Goal: Navigation & Orientation: Understand site structure

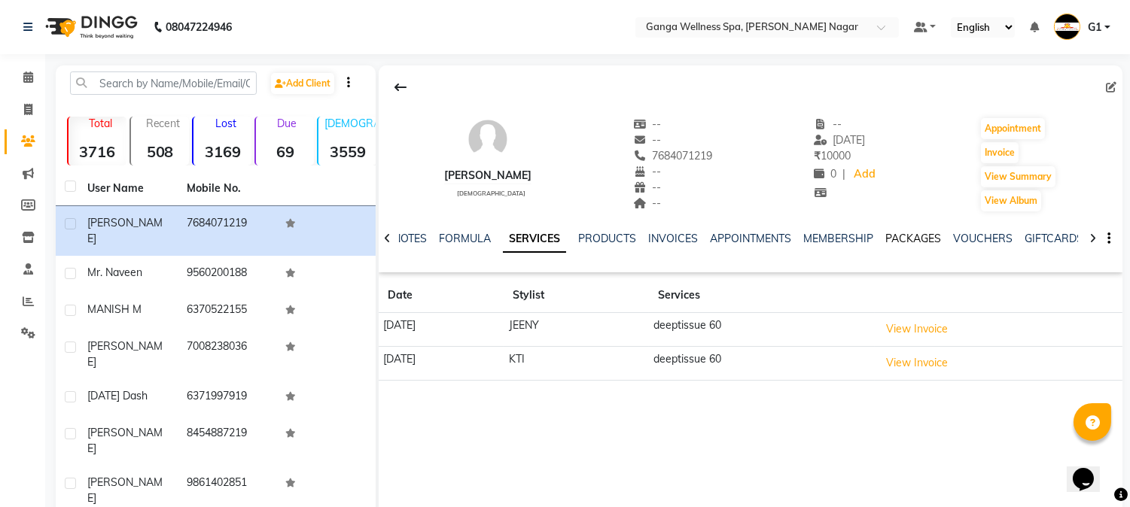
click at [917, 242] on link "PACKAGES" at bounding box center [913, 239] width 56 height 14
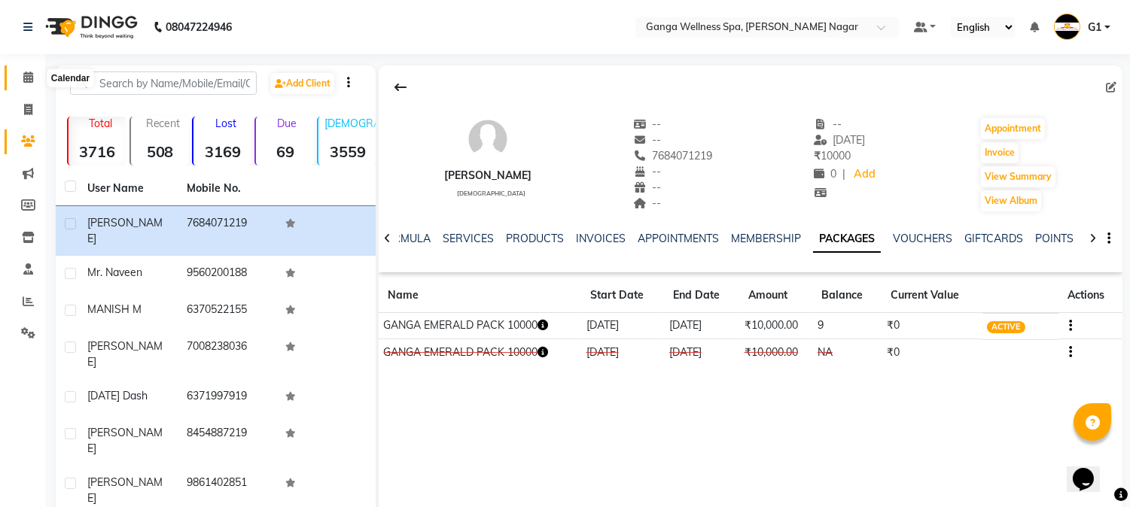
click at [24, 81] on icon at bounding box center [28, 76] width 10 height 11
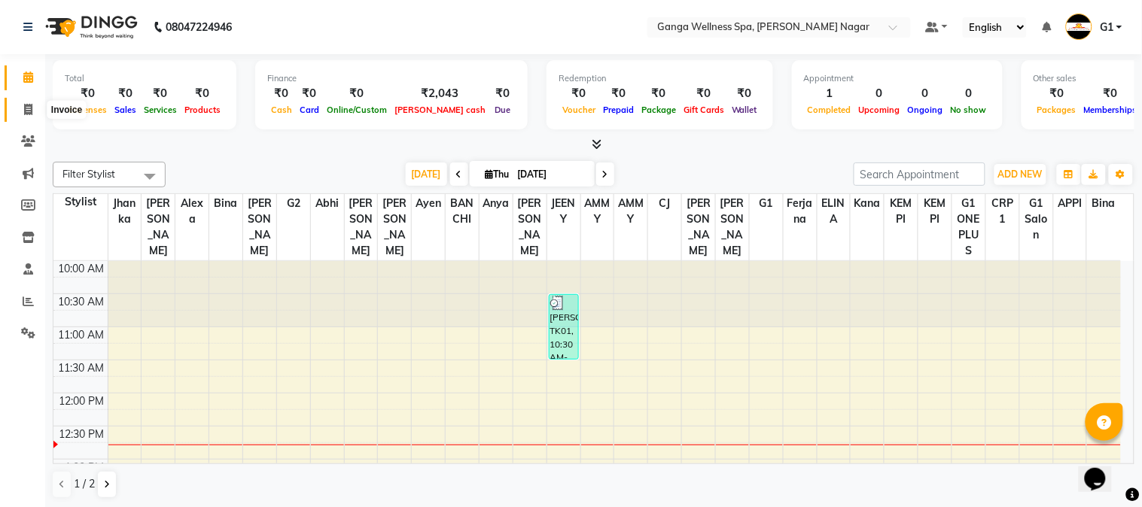
click at [29, 108] on icon at bounding box center [28, 109] width 8 height 11
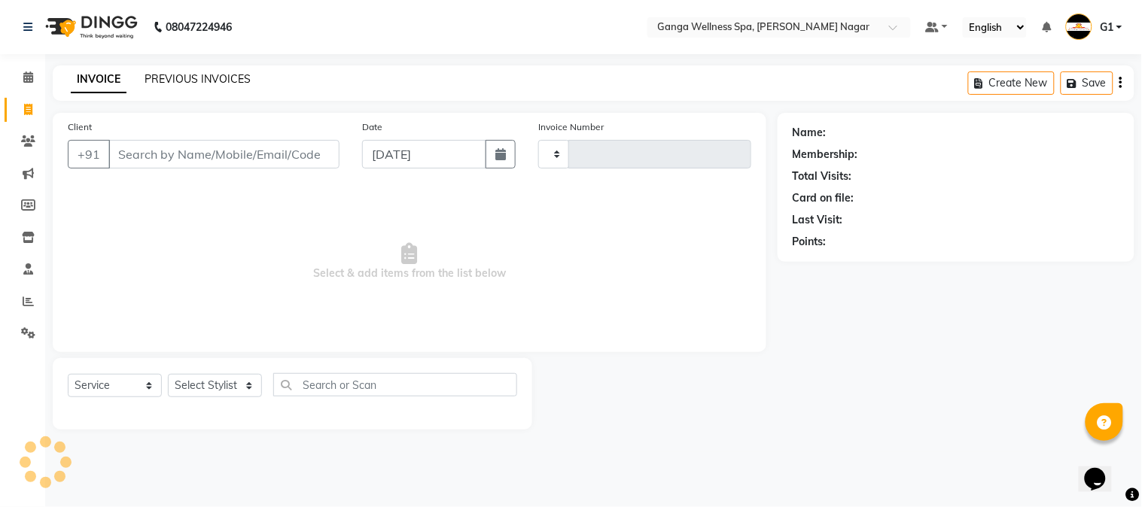
click at [221, 78] on link "PREVIOUS INVOICES" at bounding box center [197, 79] width 106 height 14
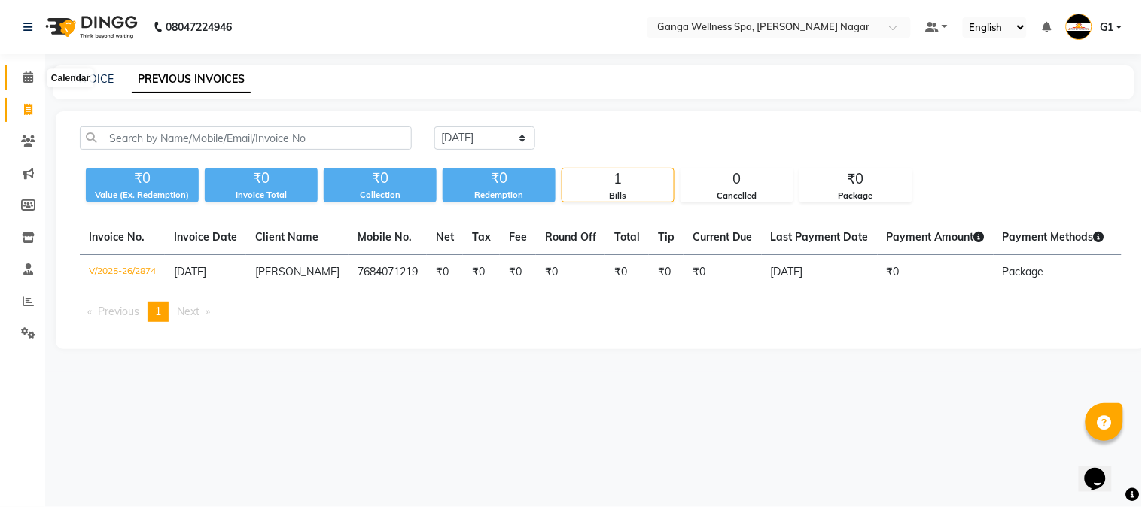
click at [21, 77] on span at bounding box center [28, 77] width 26 height 17
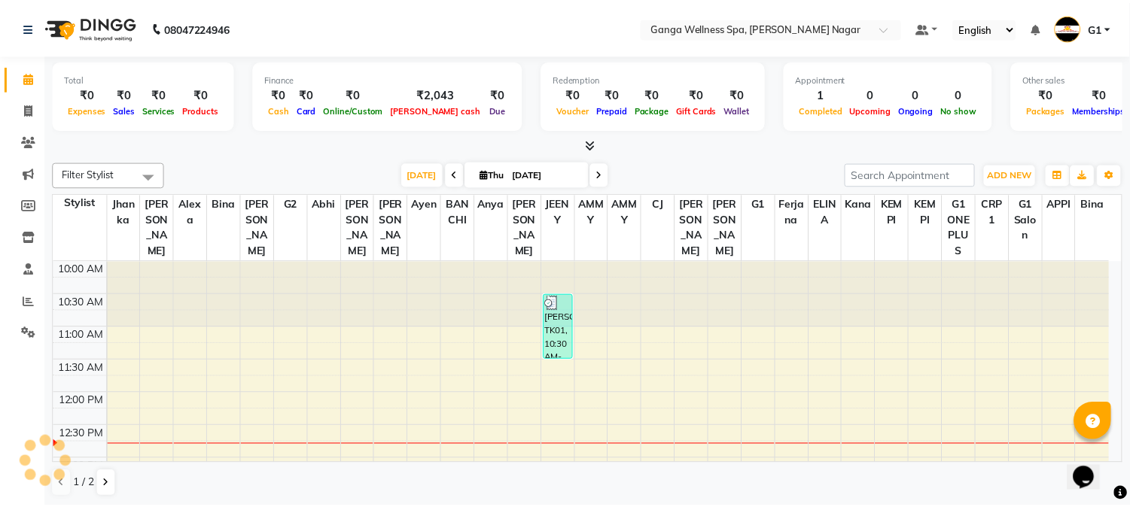
scroll to position [133, 0]
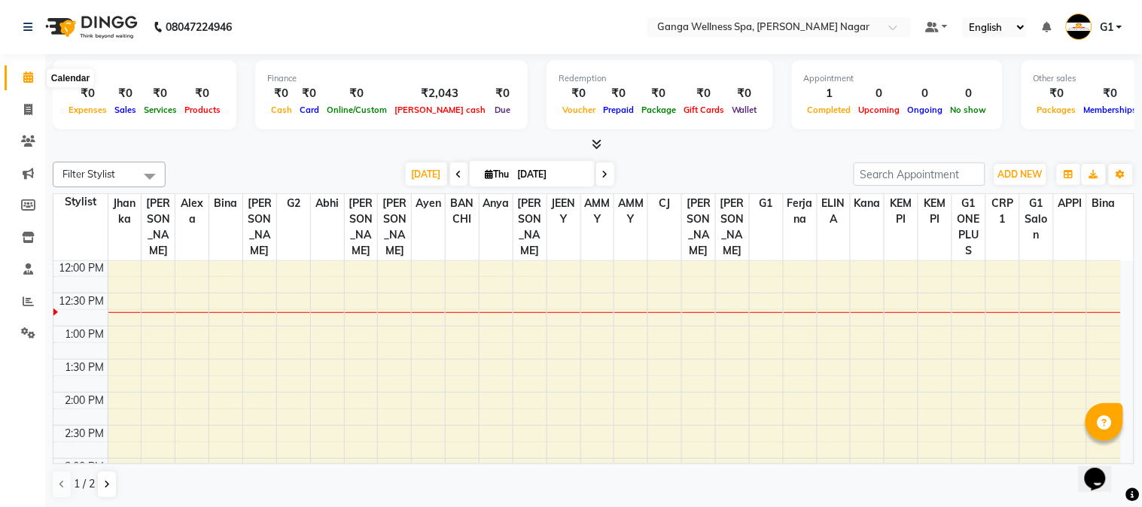
click at [33, 84] on span at bounding box center [28, 77] width 26 height 17
click at [30, 141] on icon at bounding box center [28, 140] width 14 height 11
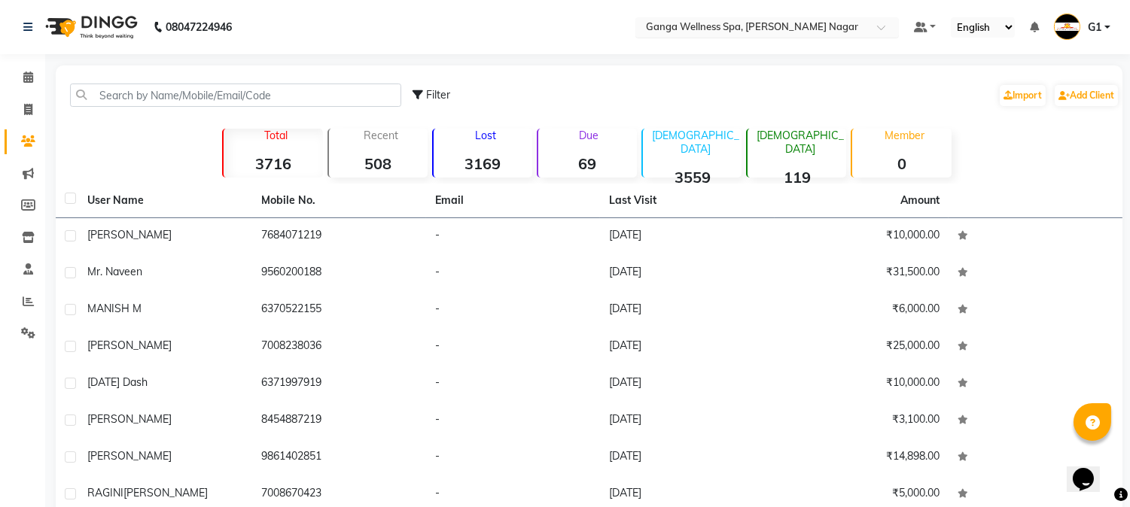
click at [804, 25] on input "text" at bounding box center [752, 28] width 218 height 15
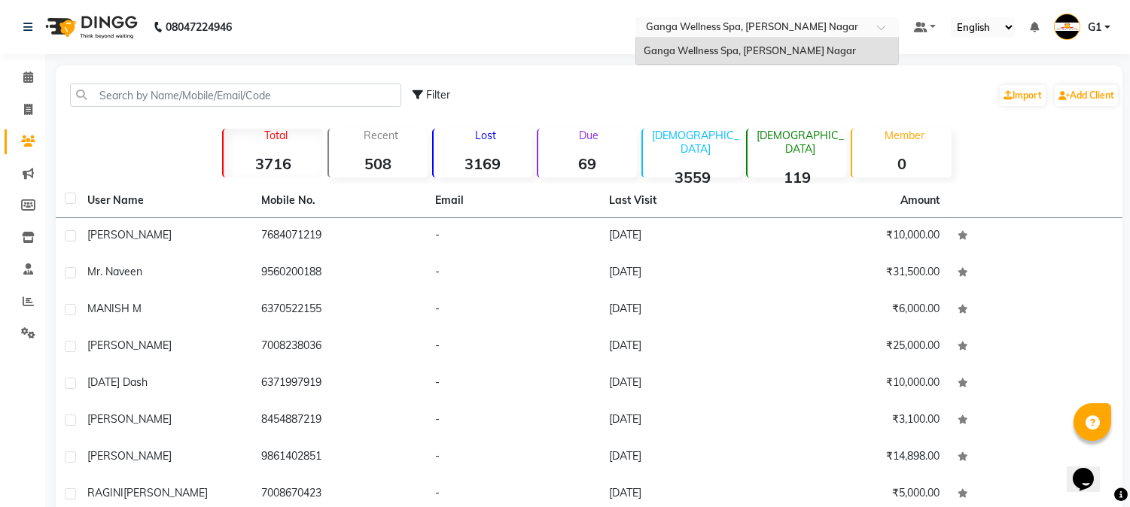
click at [786, 32] on input "text" at bounding box center [752, 28] width 218 height 15
click at [28, 71] on span at bounding box center [28, 77] width 26 height 17
click at [26, 108] on icon at bounding box center [28, 109] width 8 height 11
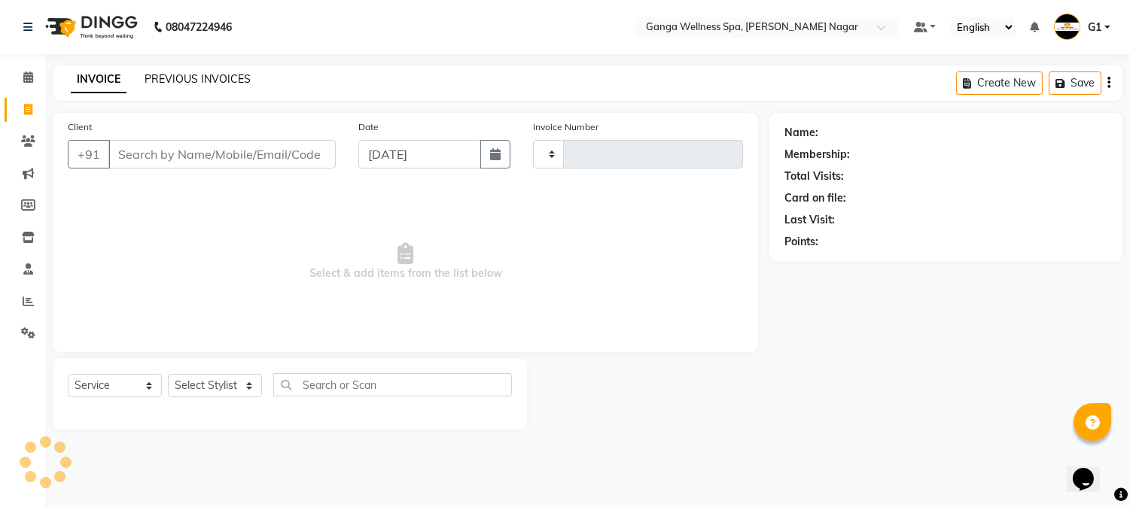
click at [200, 79] on link "PREVIOUS INVOICES" at bounding box center [197, 79] width 106 height 14
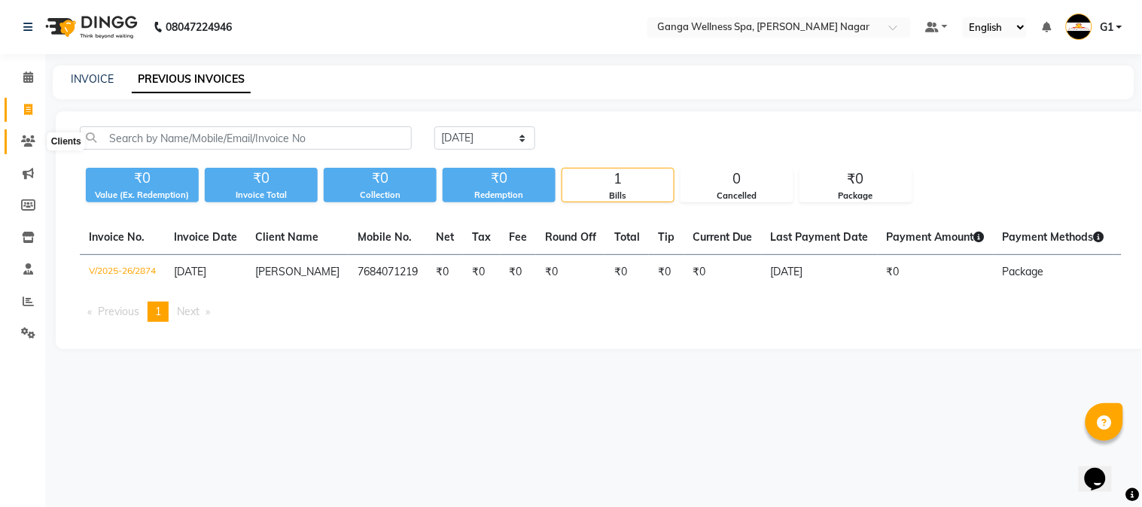
click at [29, 140] on icon at bounding box center [28, 140] width 14 height 11
